Goal: Navigation & Orientation: Understand site structure

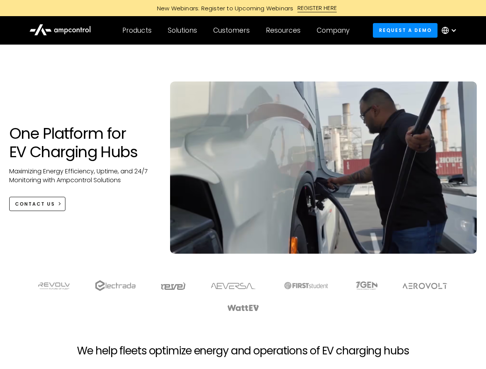
click at [237, 30] on div "Customers" at bounding box center [231, 30] width 37 height 8
click at [137, 30] on div "Products" at bounding box center [136, 30] width 29 height 8
click at [183, 30] on div "Solutions" at bounding box center [182, 30] width 29 height 8
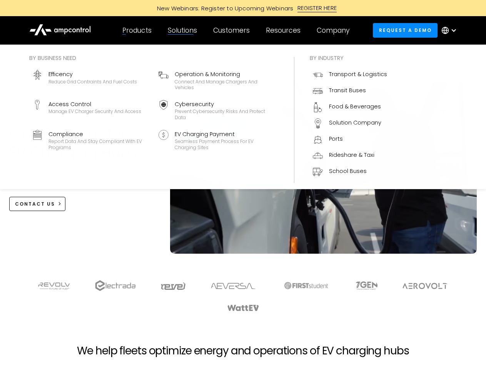
click at [233, 30] on div "Customers" at bounding box center [231, 30] width 37 height 8
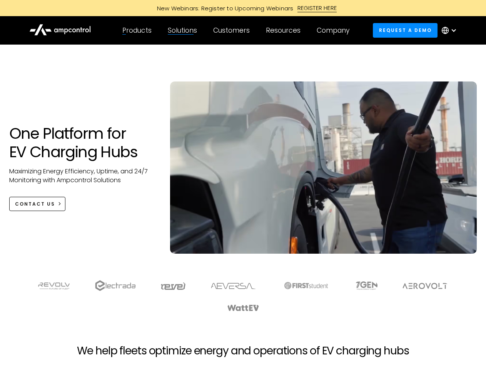
click at [285, 30] on div "Resources" at bounding box center [283, 30] width 35 height 8
click at [335, 30] on div "Company" at bounding box center [333, 30] width 33 height 8
click at [451, 30] on div at bounding box center [453, 30] width 6 height 6
click at [237, 30] on div "Customers" at bounding box center [231, 30] width 37 height 8
click at [137, 30] on div "Products" at bounding box center [136, 30] width 29 height 8
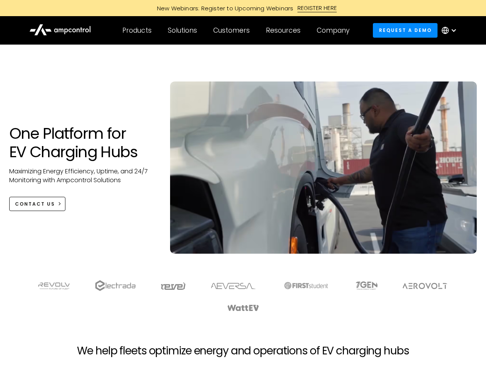
click at [183, 30] on div "Solutions" at bounding box center [182, 30] width 29 height 8
click at [233, 30] on div "Customers" at bounding box center [231, 30] width 37 height 8
click at [285, 30] on div "Resources" at bounding box center [283, 30] width 35 height 8
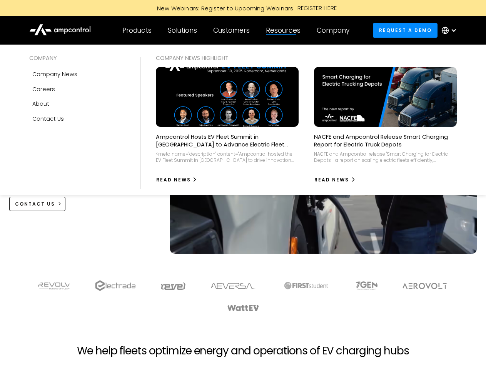
click at [335, 30] on div "Company" at bounding box center [333, 30] width 33 height 8
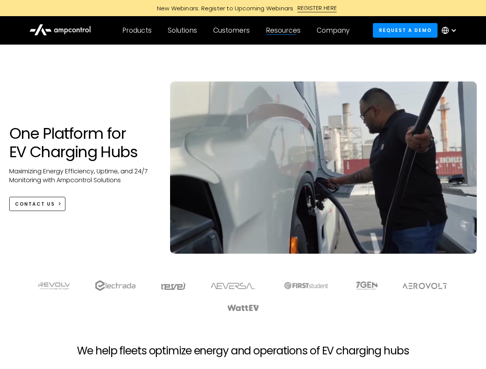
click at [451, 30] on div at bounding box center [453, 30] width 6 height 6
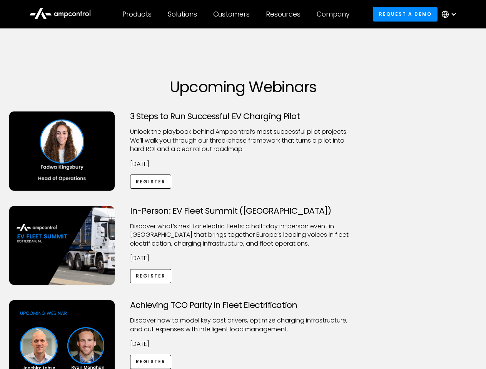
click at [237, 14] on div "Customers" at bounding box center [231, 14] width 37 height 8
click at [137, 14] on div "Products" at bounding box center [136, 14] width 29 height 8
click at [183, 14] on div "Solutions" at bounding box center [182, 14] width 29 height 8
click at [233, 14] on div "Customers" at bounding box center [231, 14] width 37 height 8
click at [285, 14] on div "Resources" at bounding box center [283, 14] width 35 height 8
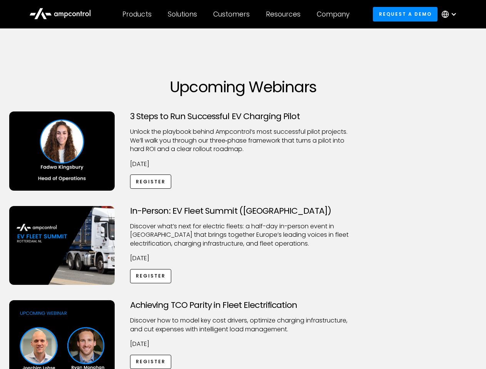
click at [335, 14] on div "Company" at bounding box center [333, 14] width 33 height 8
click at [451, 14] on div at bounding box center [453, 14] width 6 height 6
